Goal: Information Seeking & Learning: Find specific fact

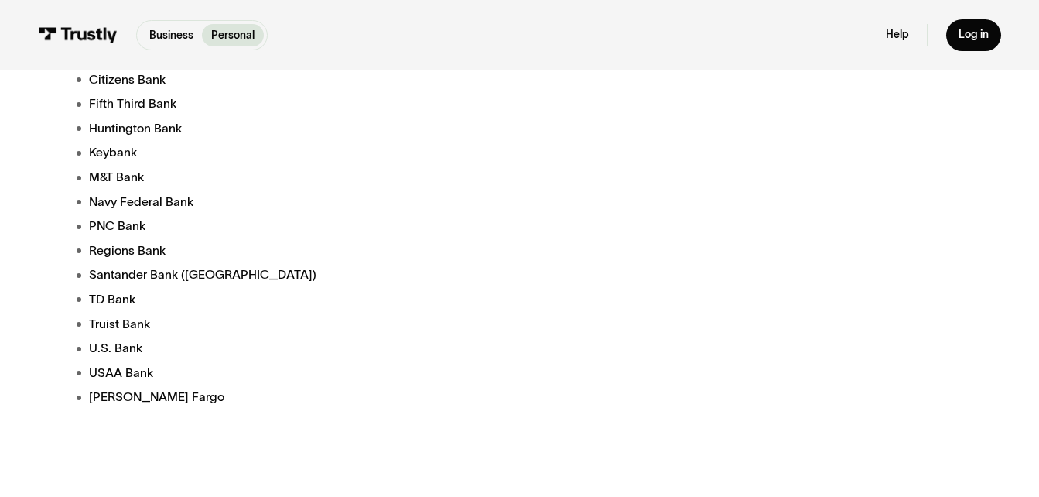
scroll to position [549, 0]
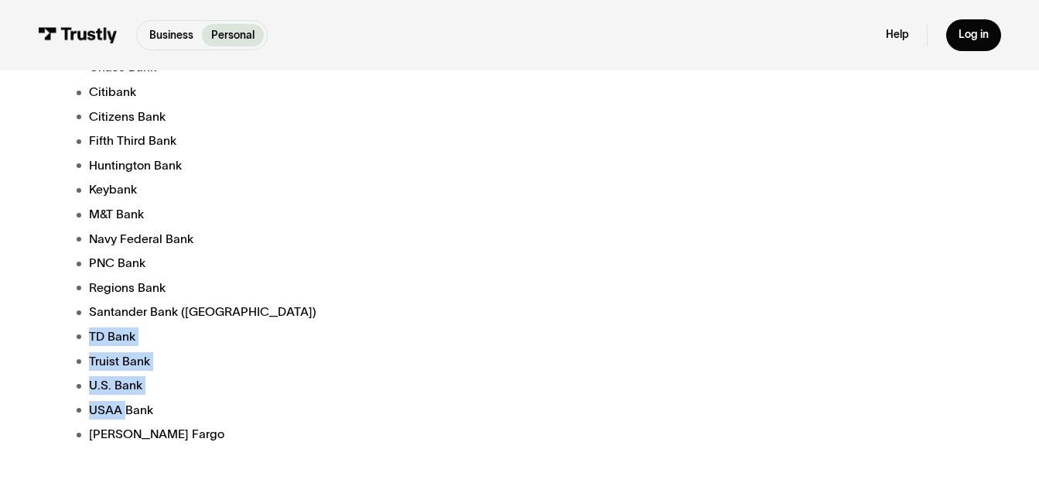
drag, startPoint x: 124, startPoint y: 420, endPoint x: 228, endPoint y: 362, distance: 119.5
click at [130, 334] on ul "Bank of America Capital One Bank Chase Bank Citibank Citizens Bank Fifth Third …" at bounding box center [362, 226] width 570 height 434
drag, startPoint x: 228, startPoint y: 362, endPoint x: 248, endPoint y: 368, distance: 20.3
click at [248, 368] on li "Truist Bank" at bounding box center [362, 361] width 570 height 19
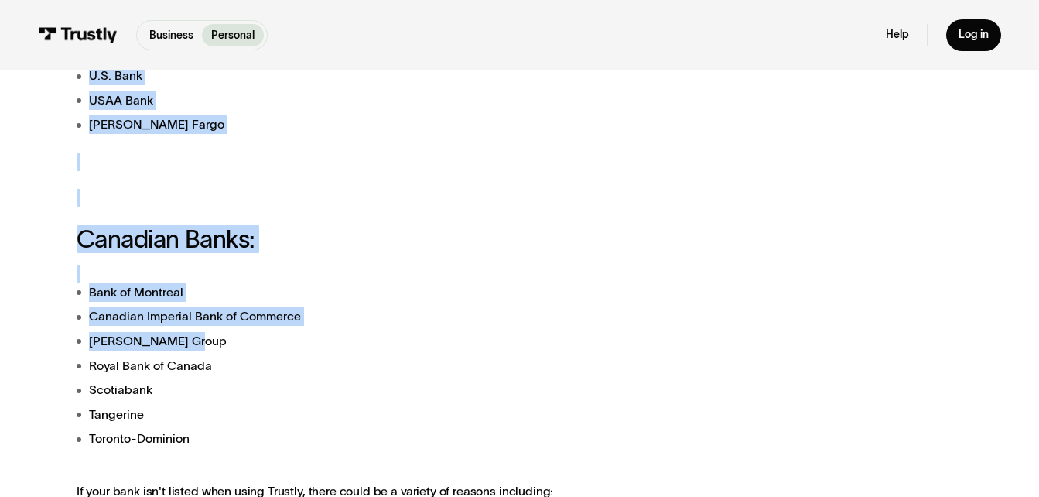
scroll to position [703, 0]
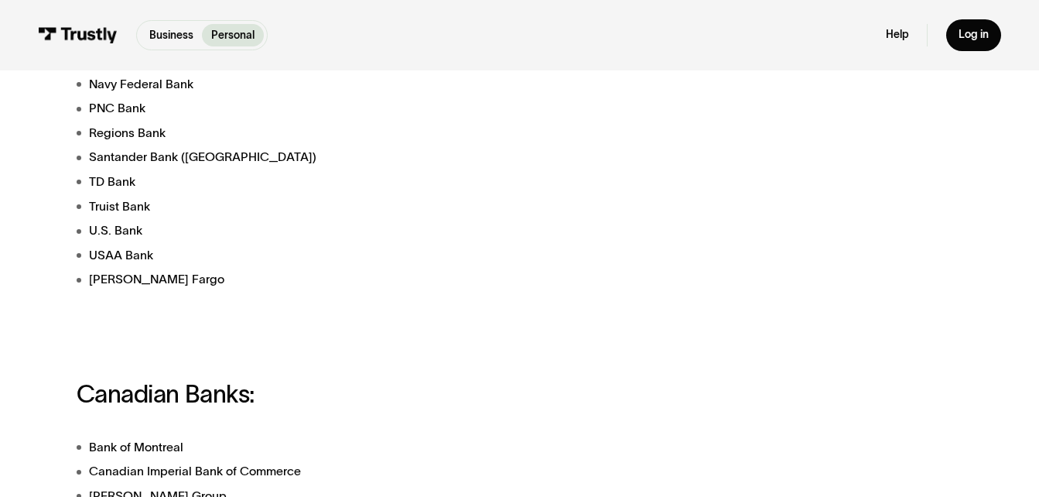
drag, startPoint x: 149, startPoint y: 368, endPoint x: 235, endPoint y: 317, distance: 100.6
click at [235, 317] on div "Trustly works with most banks and financial institutions in the [GEOGRAPHIC_DAT…" at bounding box center [362, 312] width 570 height 1333
drag, startPoint x: 235, startPoint y: 317, endPoint x: 205, endPoint y: 310, distance: 31.0
click at [213, 313] on div "Trustly works with most banks and financial institutions in the [GEOGRAPHIC_DAT…" at bounding box center [362, 312] width 570 height 1333
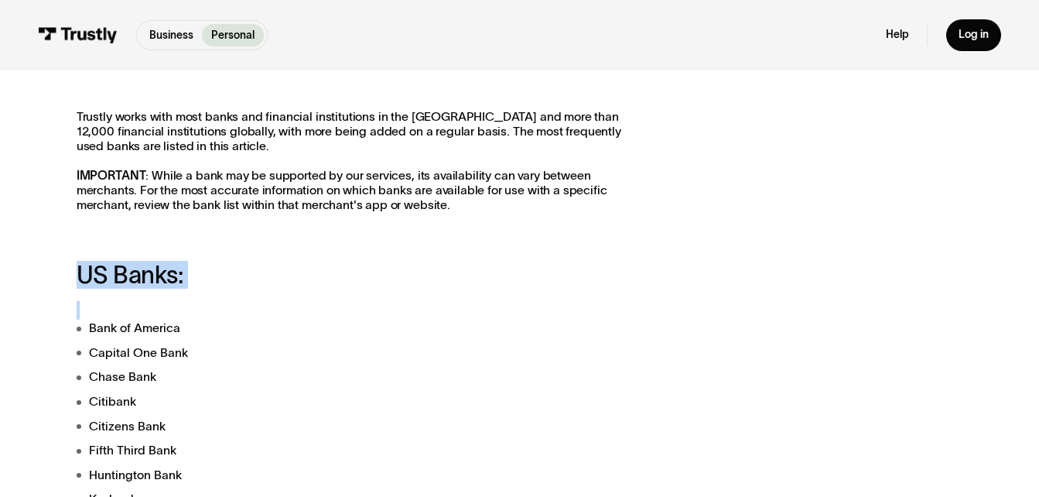
drag, startPoint x: 177, startPoint y: 296, endPoint x: 243, endPoint y: 319, distance: 69.5
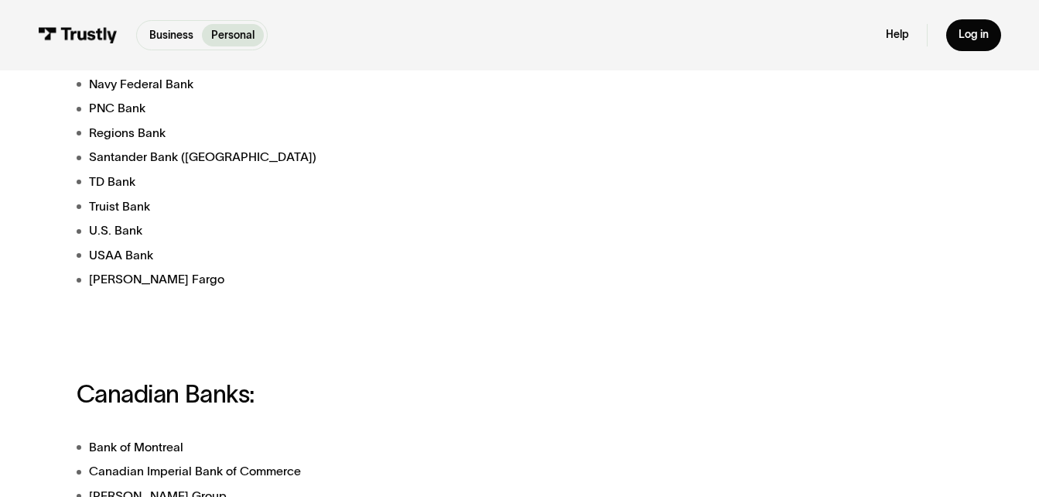
click at [409, 350] on div "Trustly works with most banks and financial institutions in the [GEOGRAPHIC_DAT…" at bounding box center [362, 312] width 570 height 1333
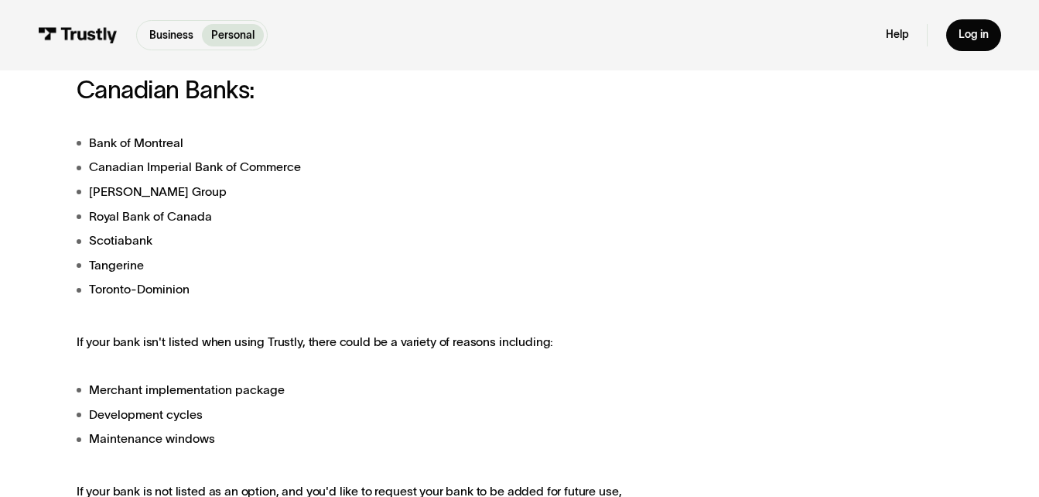
scroll to position [1013, 0]
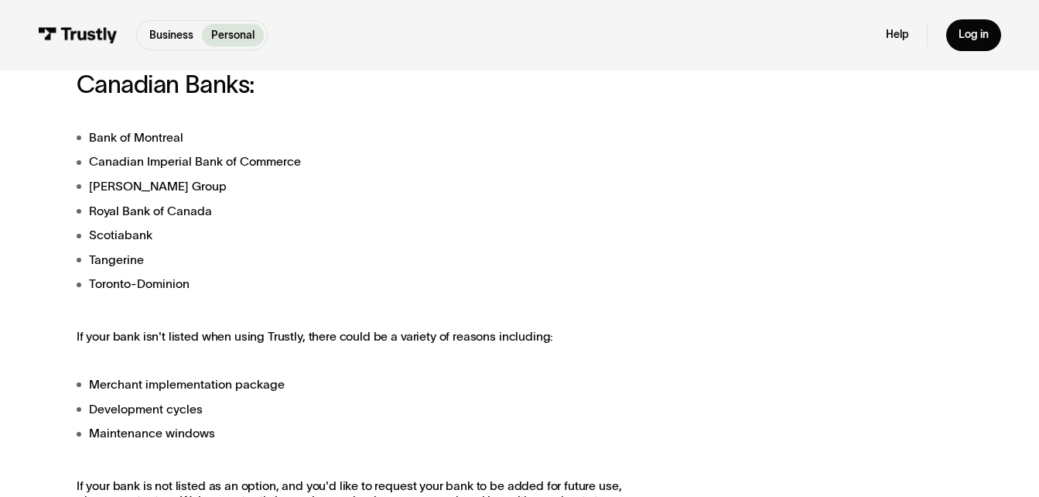
drag, startPoint x: 210, startPoint y: 269, endPoint x: 205, endPoint y: 281, distance: 13.5
click at [205, 281] on ul "Bank of Montreal Canadian Imperial Bank of Commerce [PERSON_NAME] Group Royal B…" at bounding box center [362, 210] width 570 height 165
click at [200, 285] on li "Toronto-Dominion" at bounding box center [362, 284] width 570 height 19
drag, startPoint x: 200, startPoint y: 285, endPoint x: 62, endPoint y: 128, distance: 208.9
click at [62, 128] on div "Trustly works with most banks and financial institutions in the [GEOGRAPHIC_DAT…" at bounding box center [519, 76] width 1015 height 1603
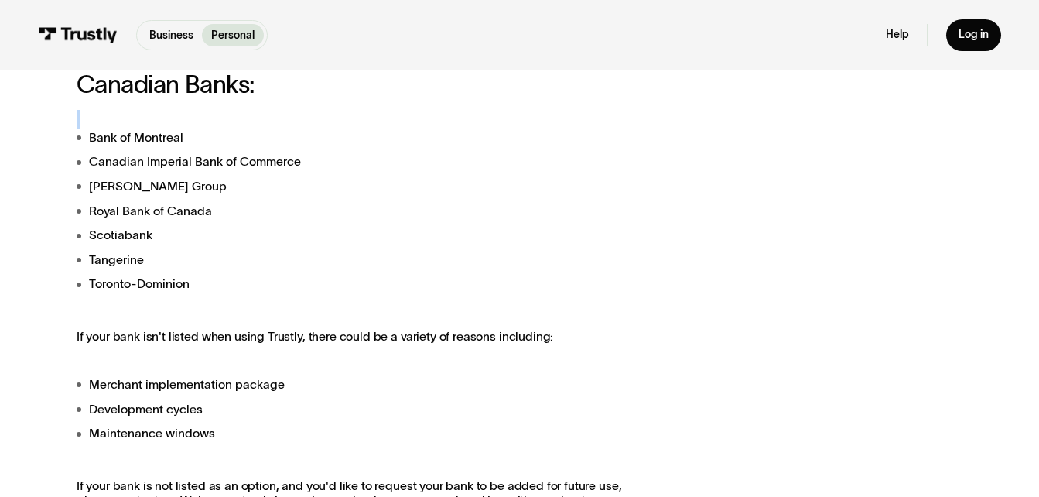
drag, startPoint x: 62, startPoint y: 128, endPoint x: 288, endPoint y: 241, distance: 252.6
click at [283, 236] on li "Scotiabank" at bounding box center [362, 235] width 570 height 19
drag, startPoint x: 234, startPoint y: 432, endPoint x: 43, endPoint y: 400, distance: 193.0
click at [35, 399] on div "Trustly works with most banks and financial institutions in the [GEOGRAPHIC_DAT…" at bounding box center [519, 76] width 1015 height 1603
drag, startPoint x: 43, startPoint y: 400, endPoint x: 454, endPoint y: 439, distance: 412.8
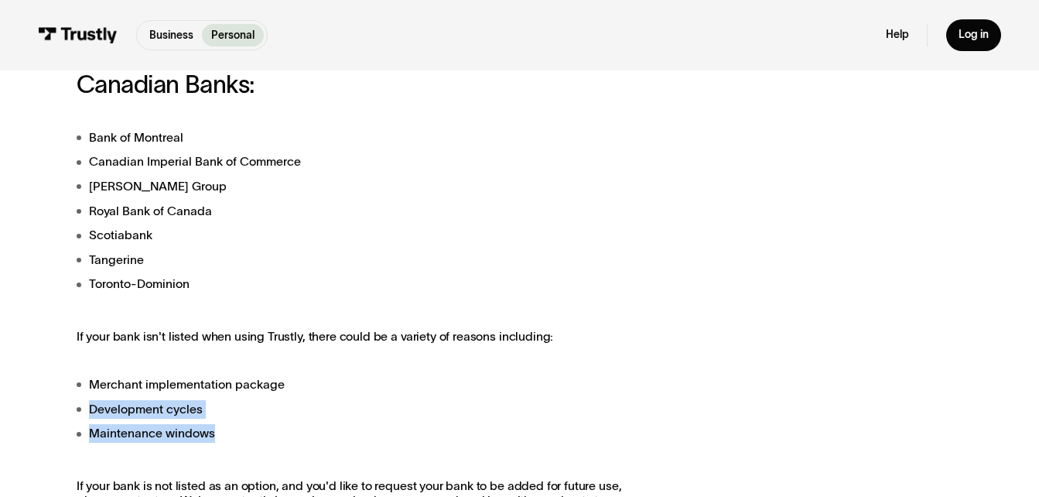
click at [454, 439] on li "Maintenance windows" at bounding box center [362, 433] width 570 height 19
